Goal: Task Accomplishment & Management: Manage account settings

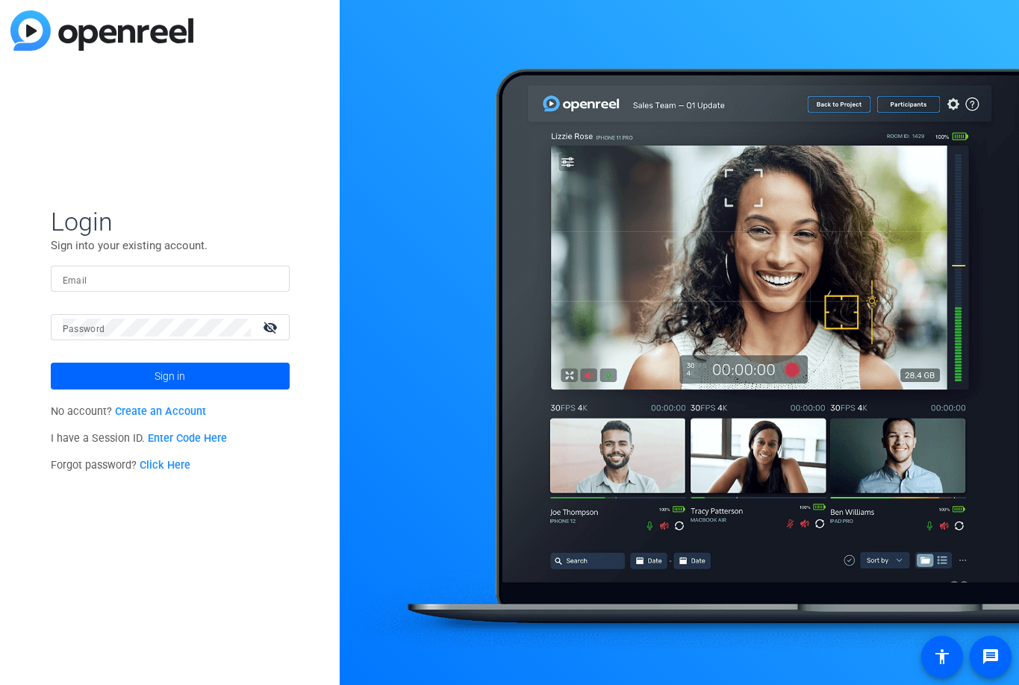
click at [190, 283] on input "Email" at bounding box center [170, 279] width 215 height 18
type input "[EMAIL_ADDRESS][DOMAIN_NAME]"
click at [51, 363] on button "Sign in" at bounding box center [170, 376] width 239 height 27
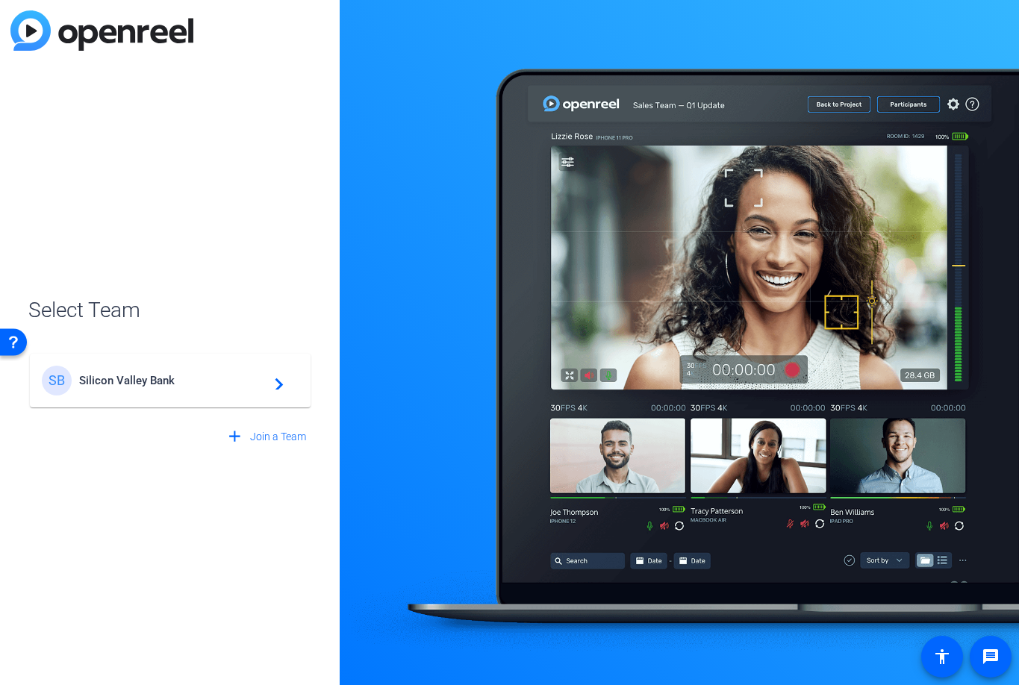
click at [197, 385] on span "Silicon Valley Bank" at bounding box center [172, 380] width 187 height 13
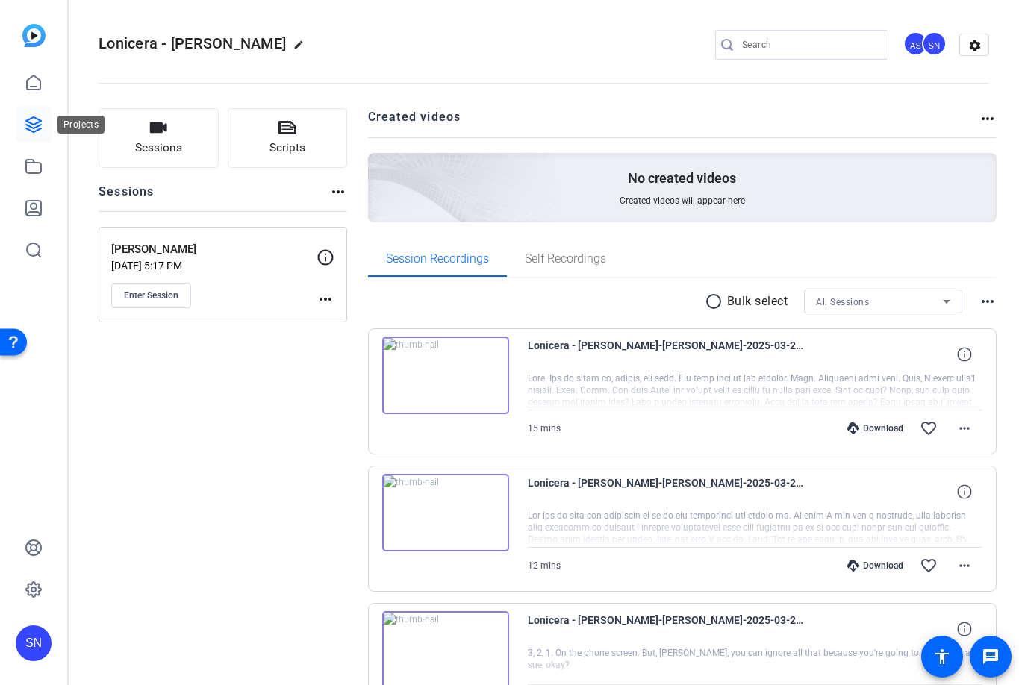
click at [31, 125] on icon at bounding box center [34, 125] width 18 height 18
